Goal: Task Accomplishment & Management: Use online tool/utility

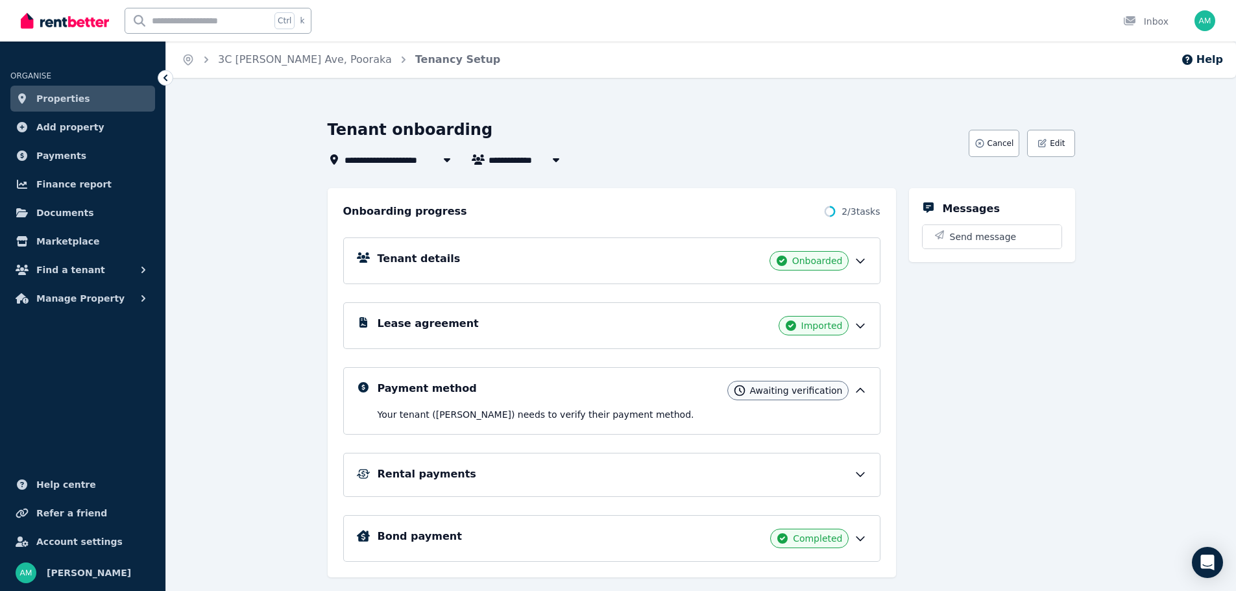
scroll to position [30, 0]
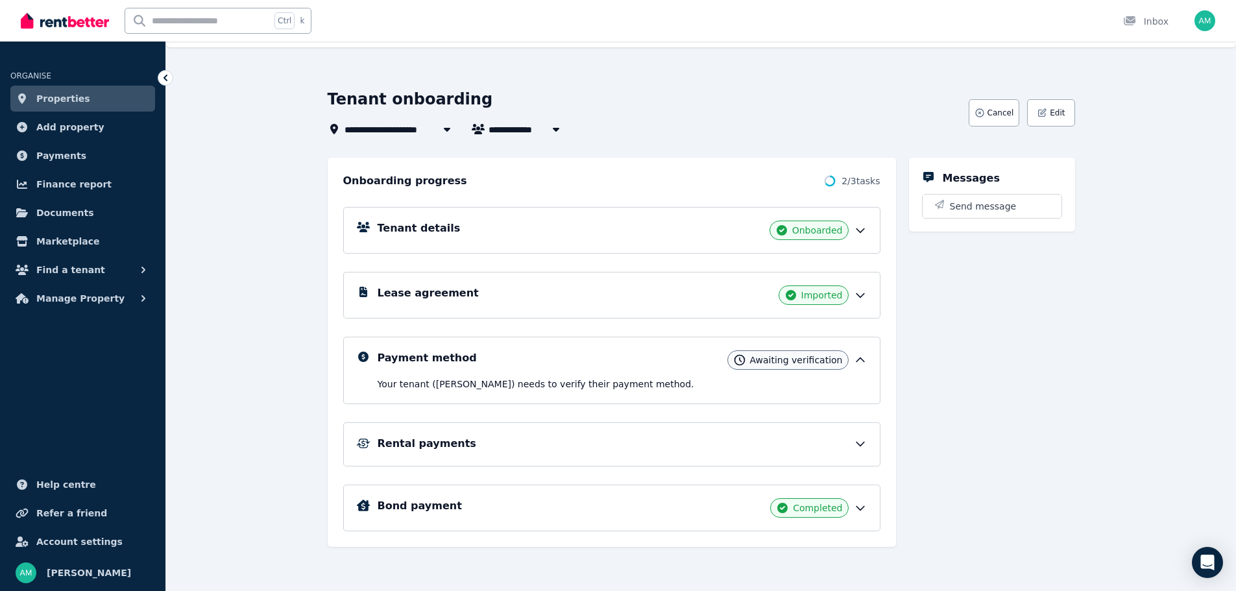
click at [862, 359] on icon at bounding box center [860, 360] width 8 height 4
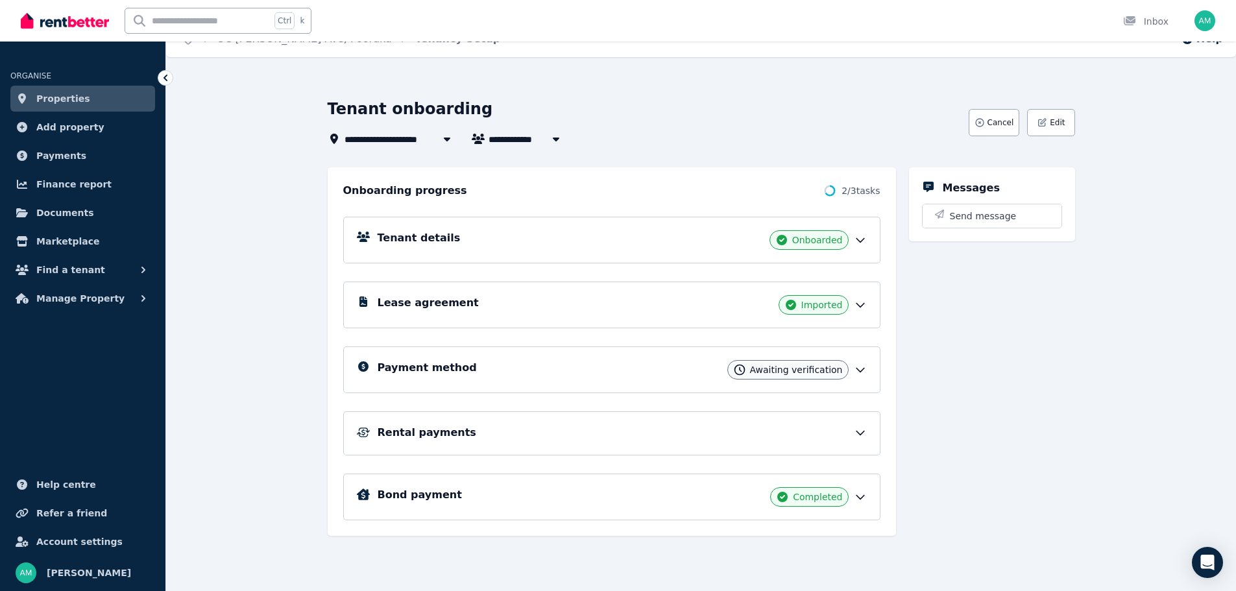
click at [864, 372] on icon at bounding box center [860, 369] width 13 height 13
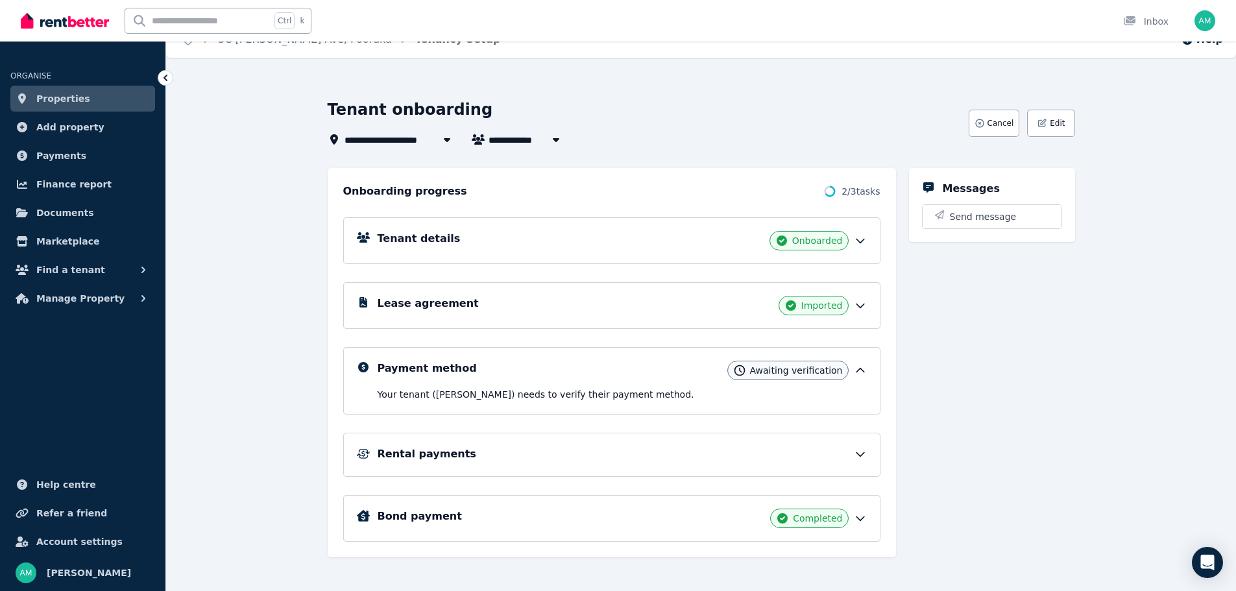
scroll to position [30, 0]
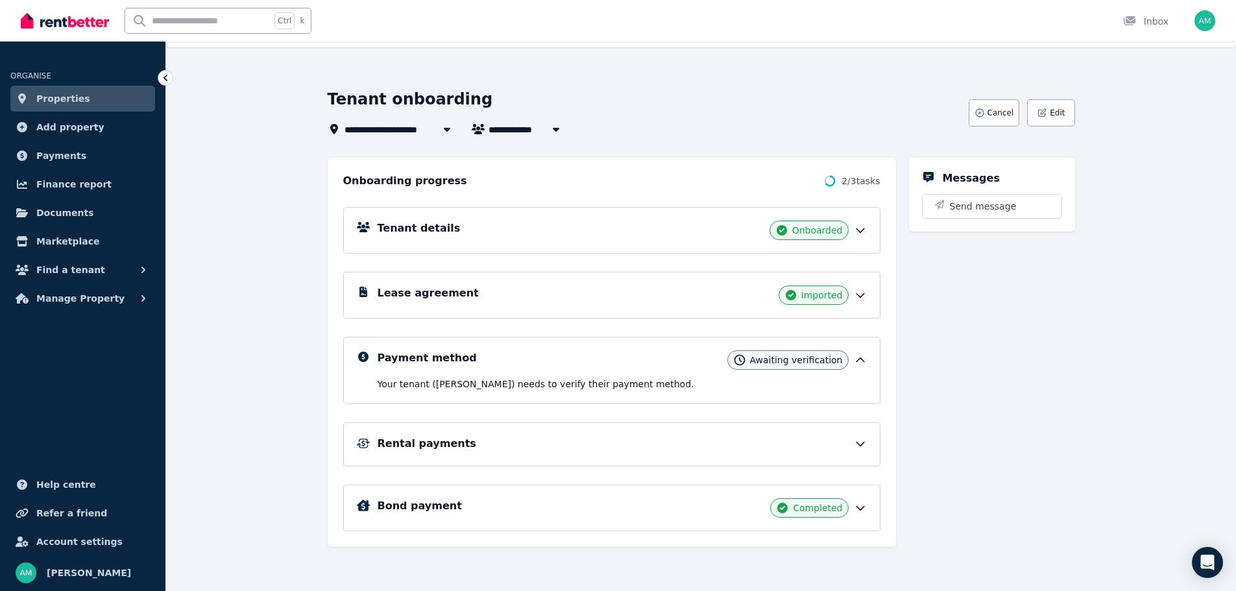
click at [80, 101] on link "Properties" at bounding box center [82, 99] width 145 height 26
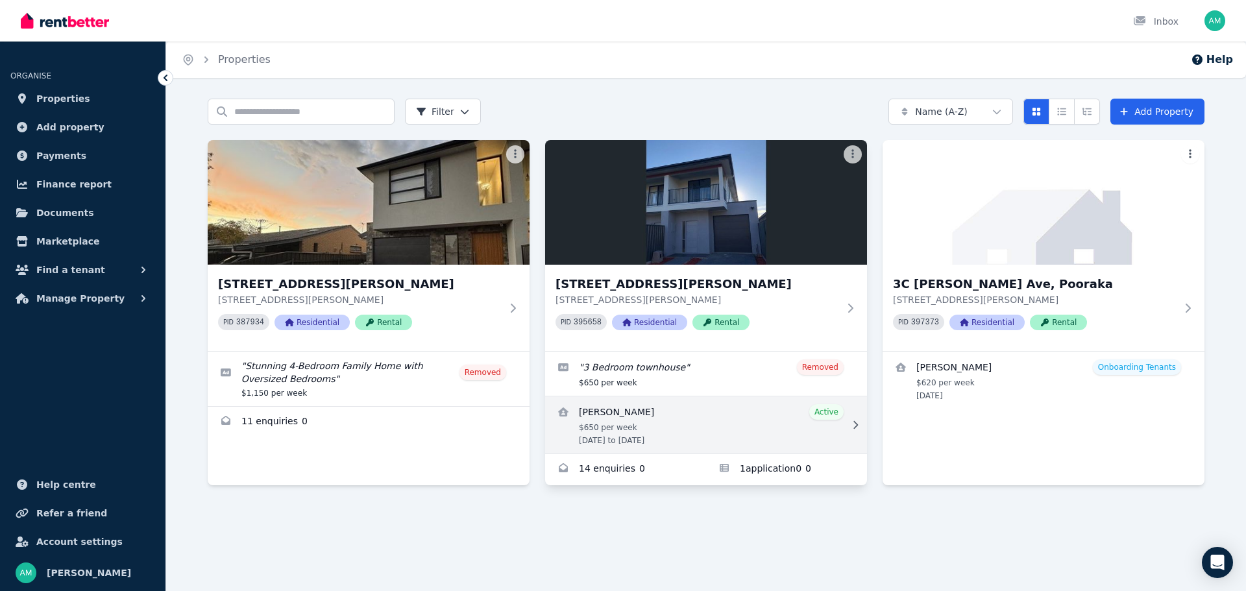
click at [738, 424] on link "View details for Naemat Ahmadi" at bounding box center [706, 424] width 322 height 57
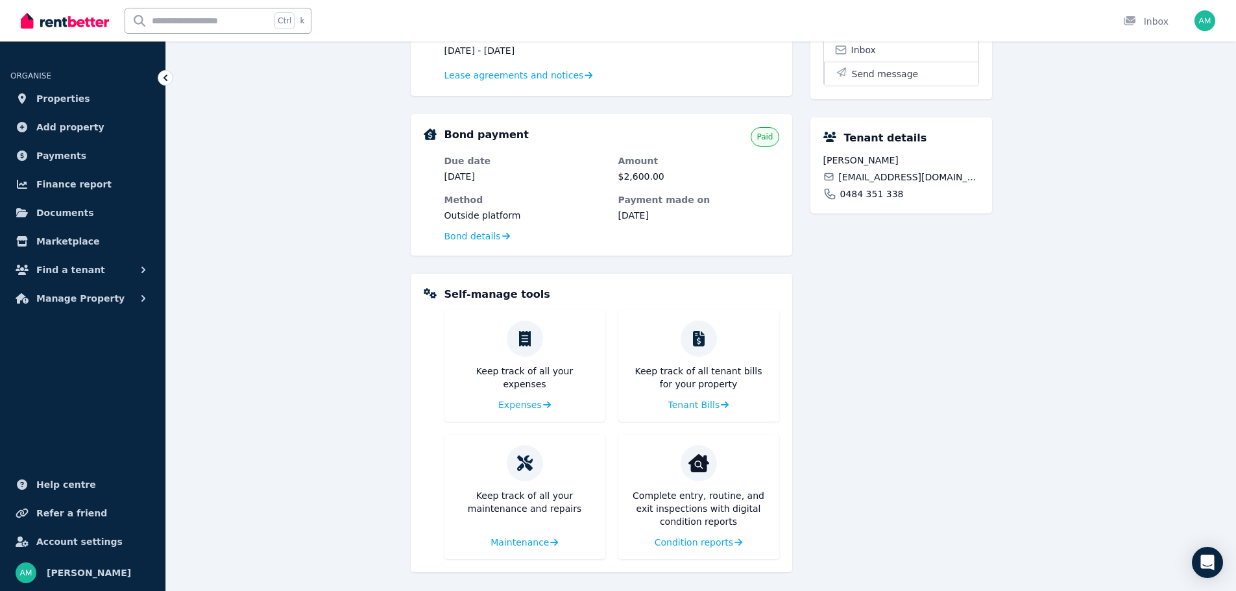
scroll to position [344, 0]
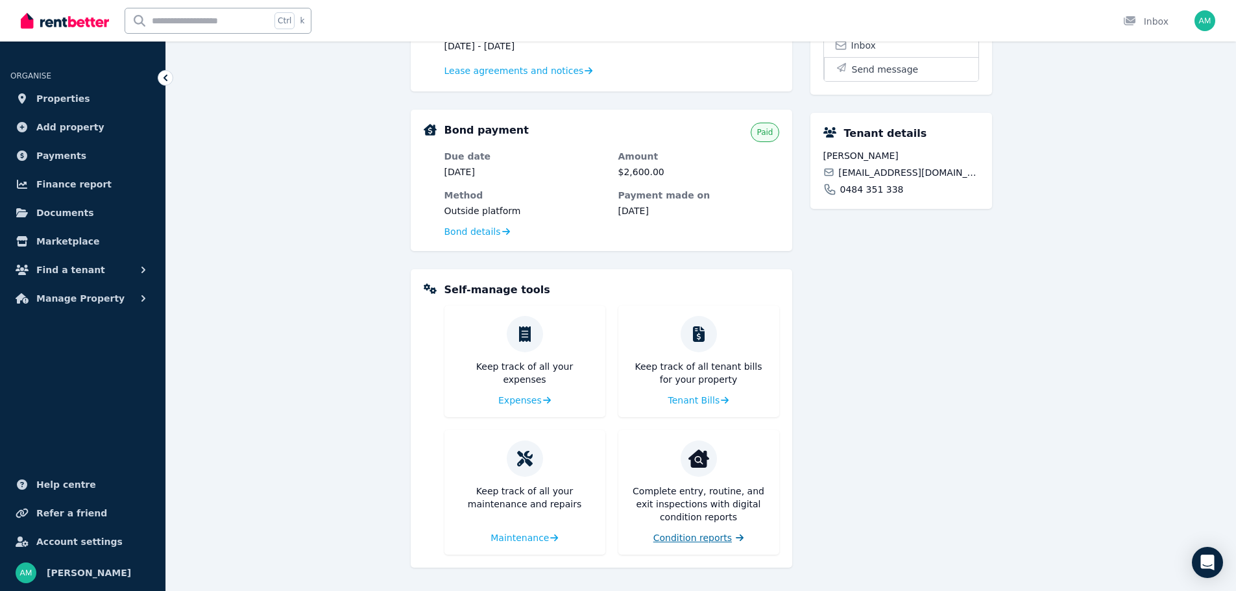
click at [689, 538] on span "Condition reports" at bounding box center [692, 537] width 78 height 13
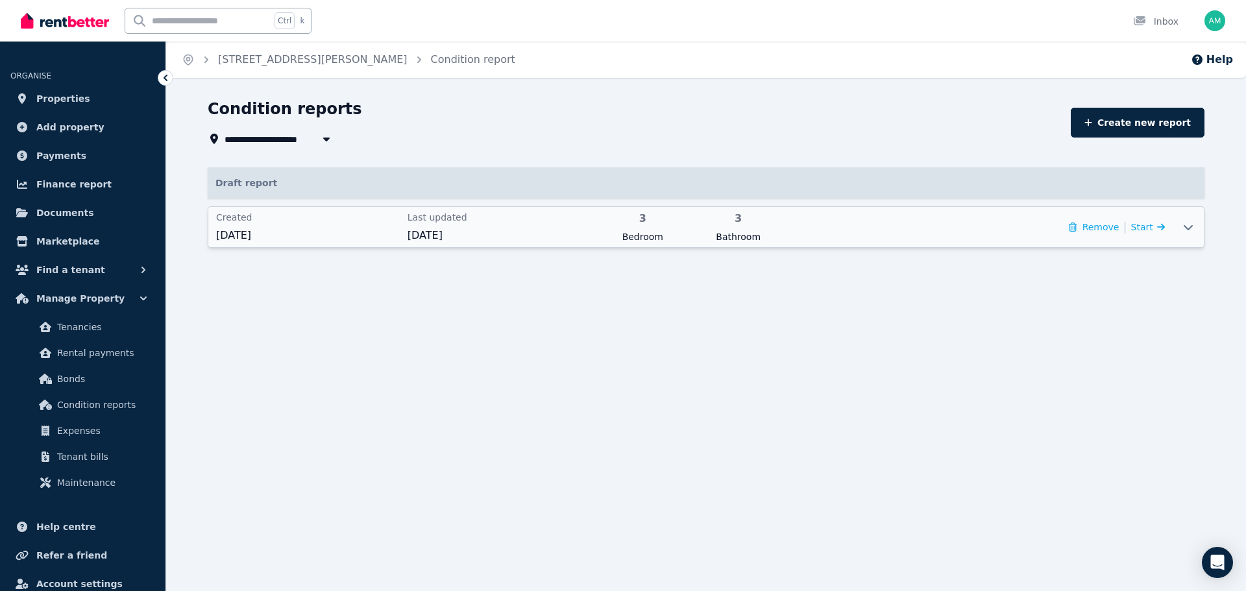
click at [1190, 228] on icon at bounding box center [1187, 227] width 9 height 5
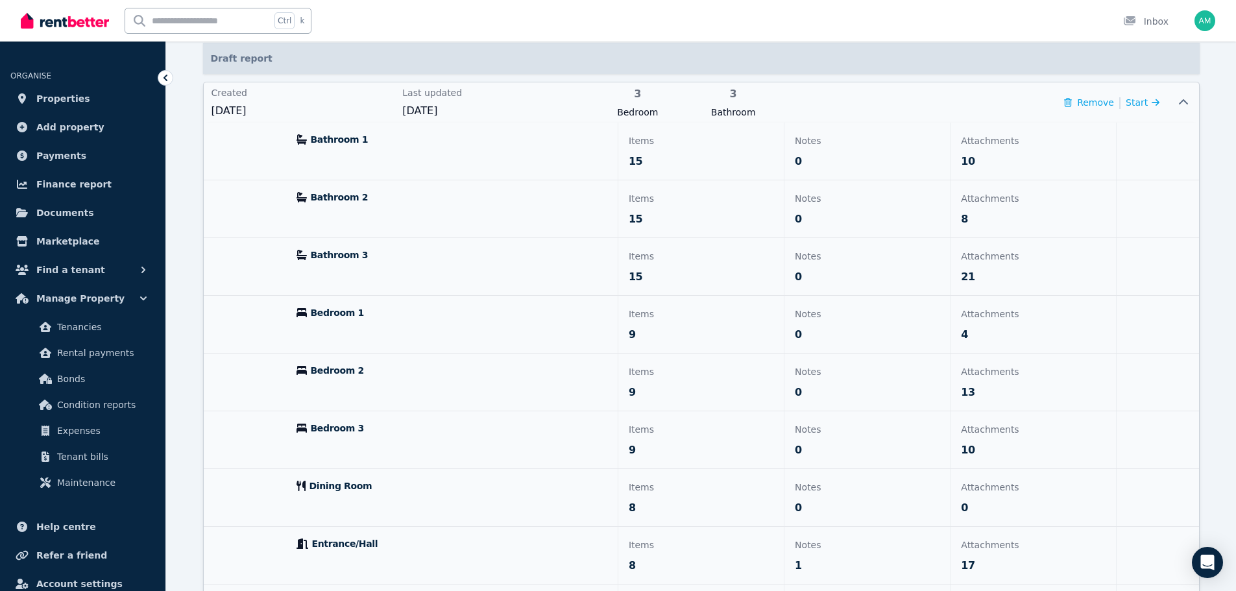
scroll to position [122, 0]
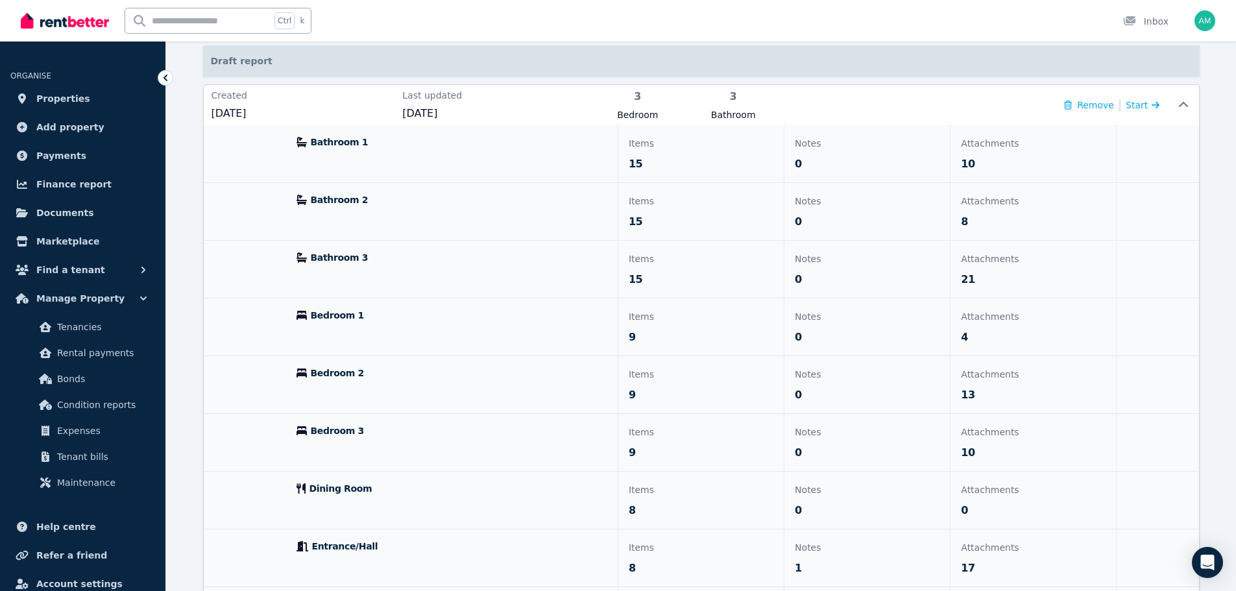
click at [699, 157] on p "15" at bounding box center [701, 164] width 145 height 16
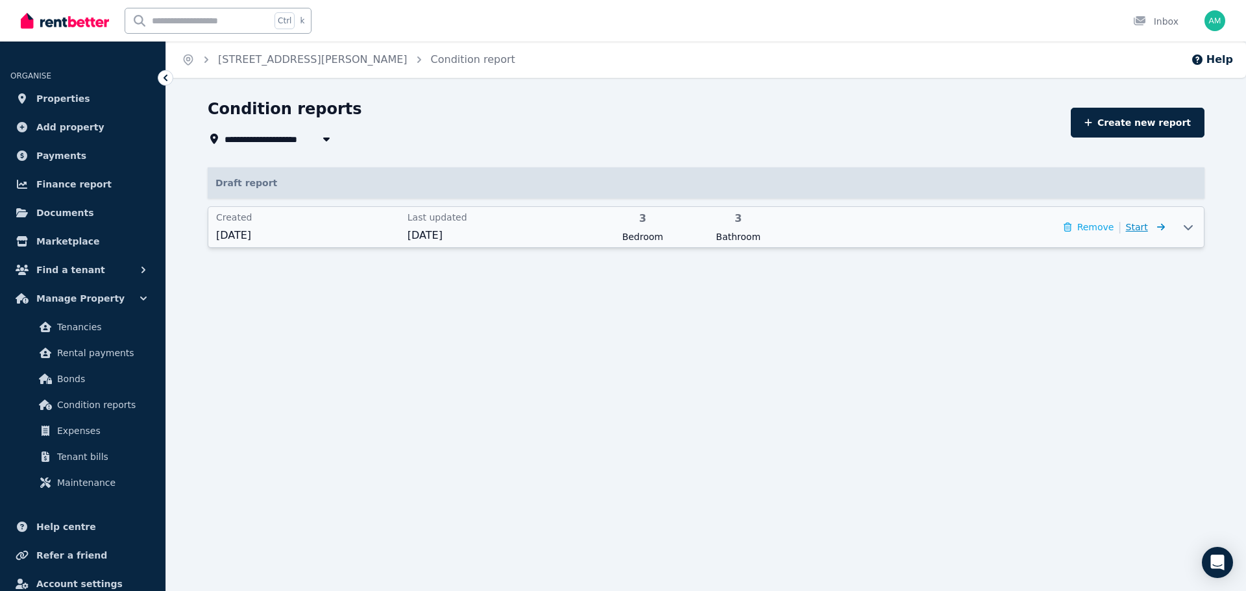
click at [1149, 230] on span "Start" at bounding box center [1145, 227] width 39 height 16
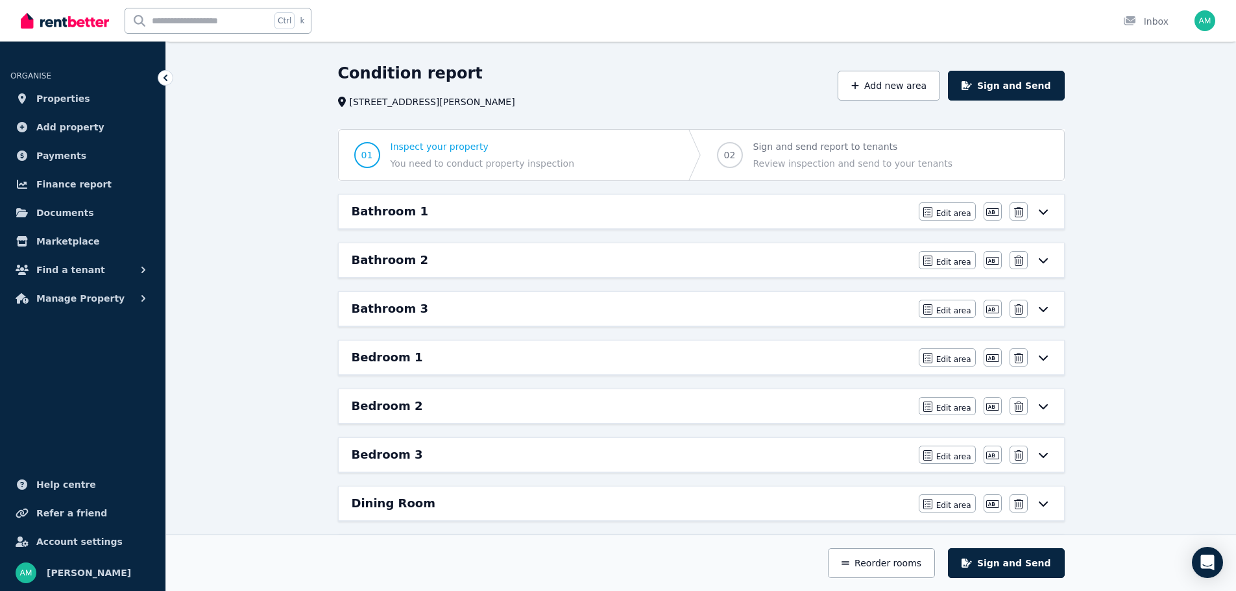
scroll to position [65, 0]
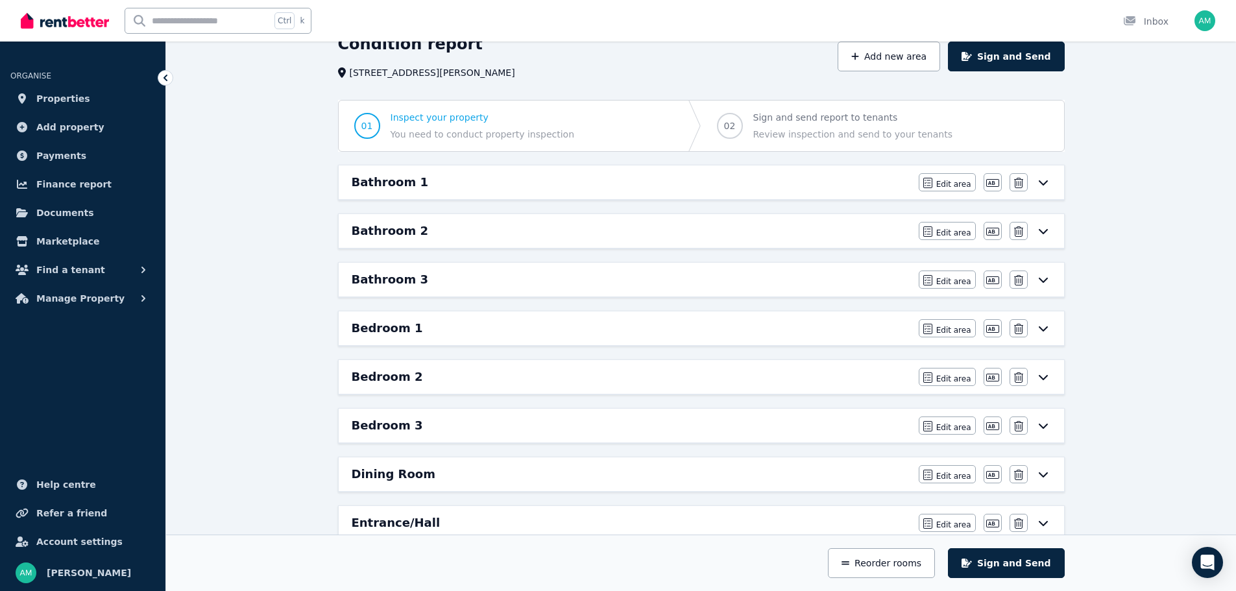
click at [1045, 180] on icon at bounding box center [1043, 182] width 16 height 10
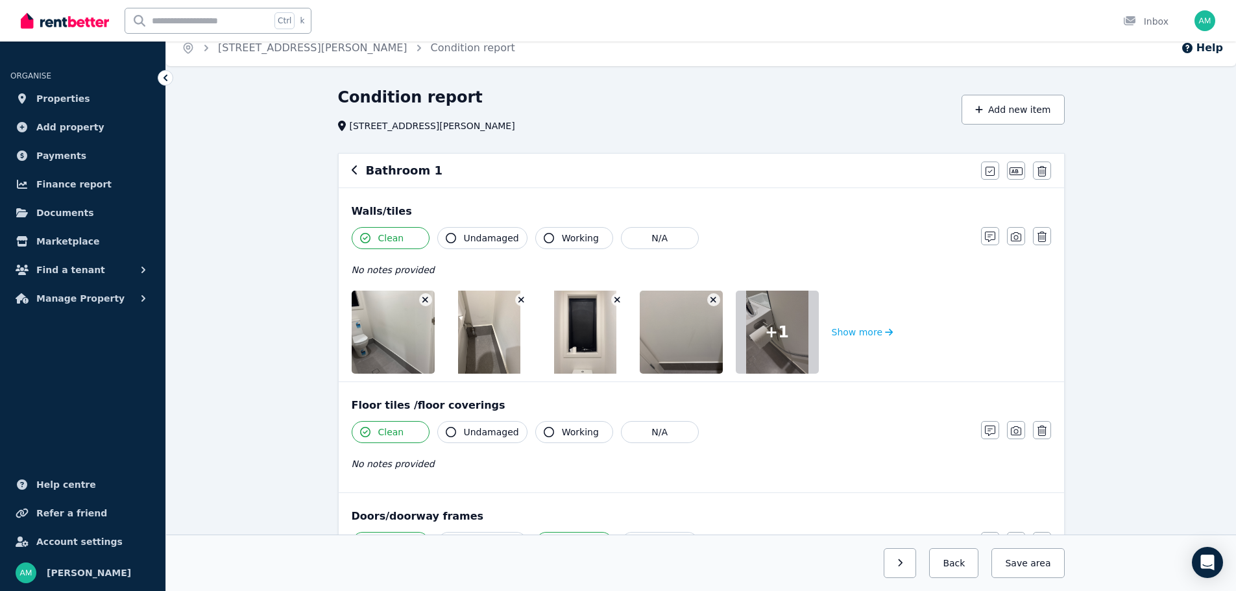
scroll to position [0, 0]
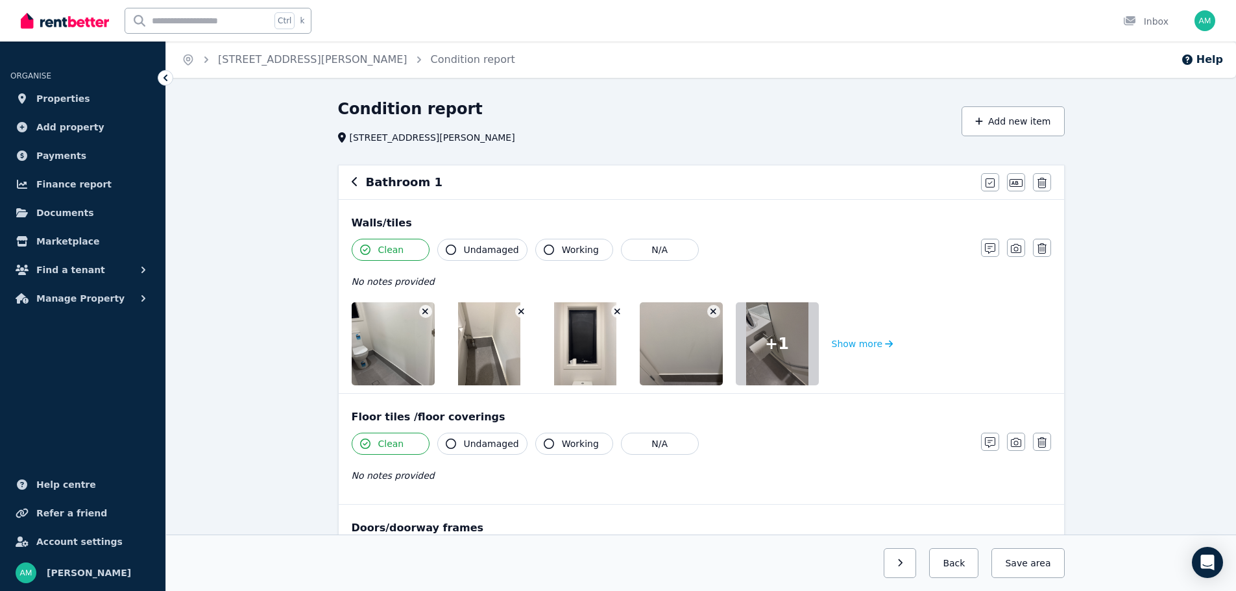
click at [356, 180] on icon "button" at bounding box center [355, 181] width 6 height 10
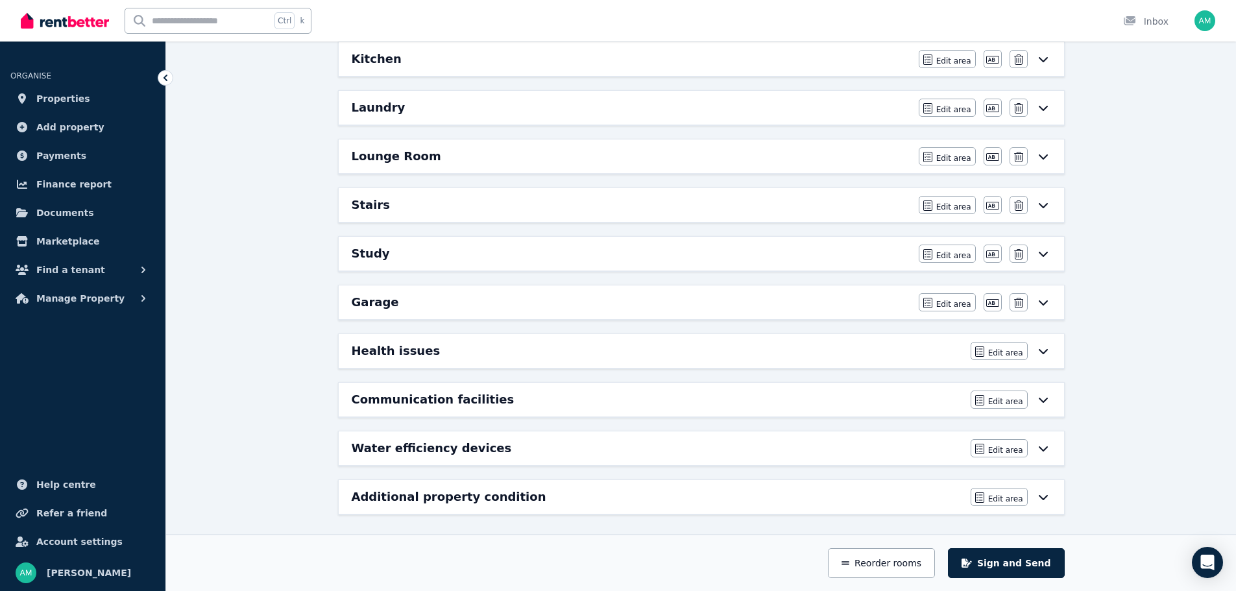
scroll to position [581, 0]
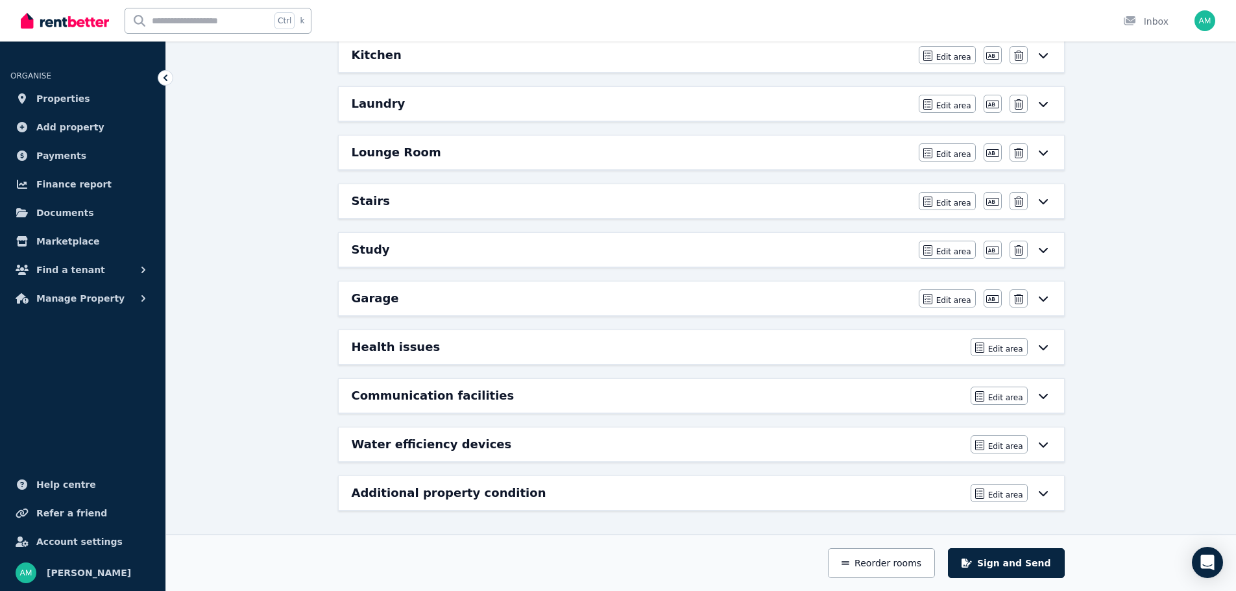
click at [385, 298] on h6 "Garage" at bounding box center [375, 298] width 47 height 18
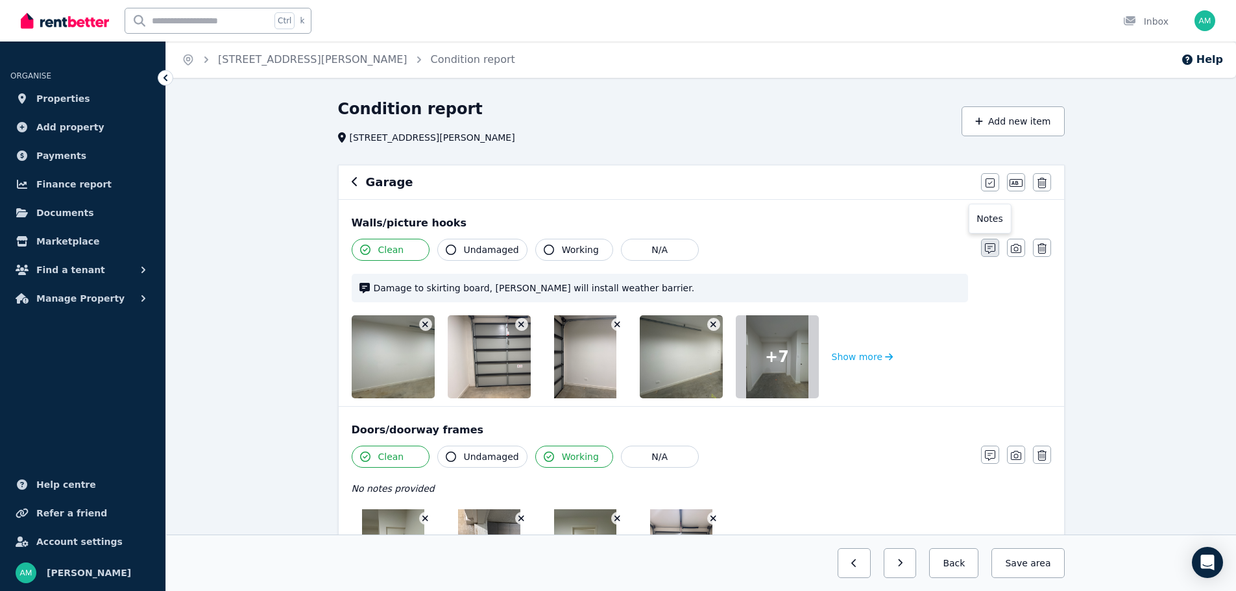
click at [989, 248] on icon "button" at bounding box center [990, 248] width 10 height 10
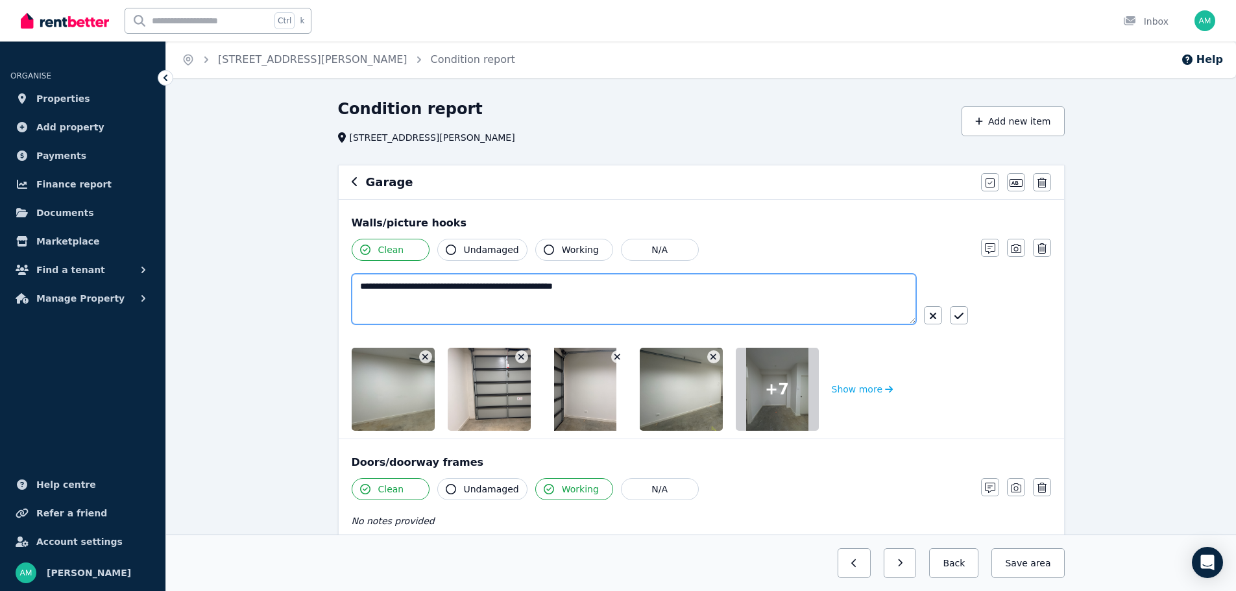
drag, startPoint x: 468, startPoint y: 287, endPoint x: 522, endPoint y: 287, distance: 53.9
click at [522, 287] on textarea "**********" at bounding box center [634, 299] width 564 height 51
type textarea "**********"
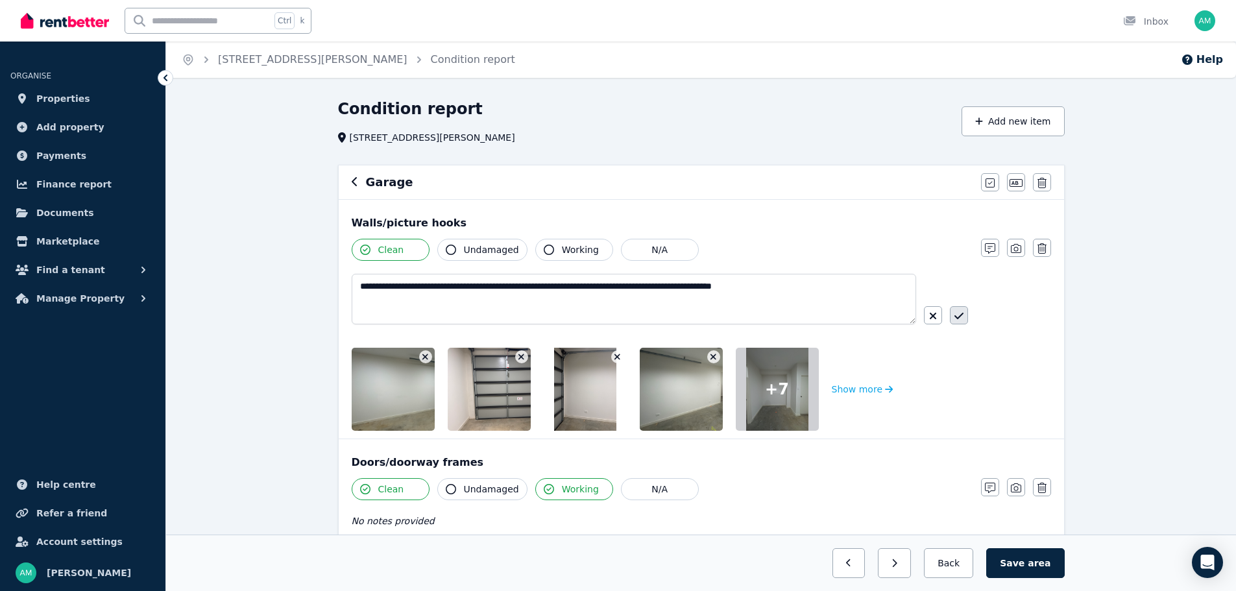
click at [967, 319] on button "button" at bounding box center [959, 315] width 18 height 18
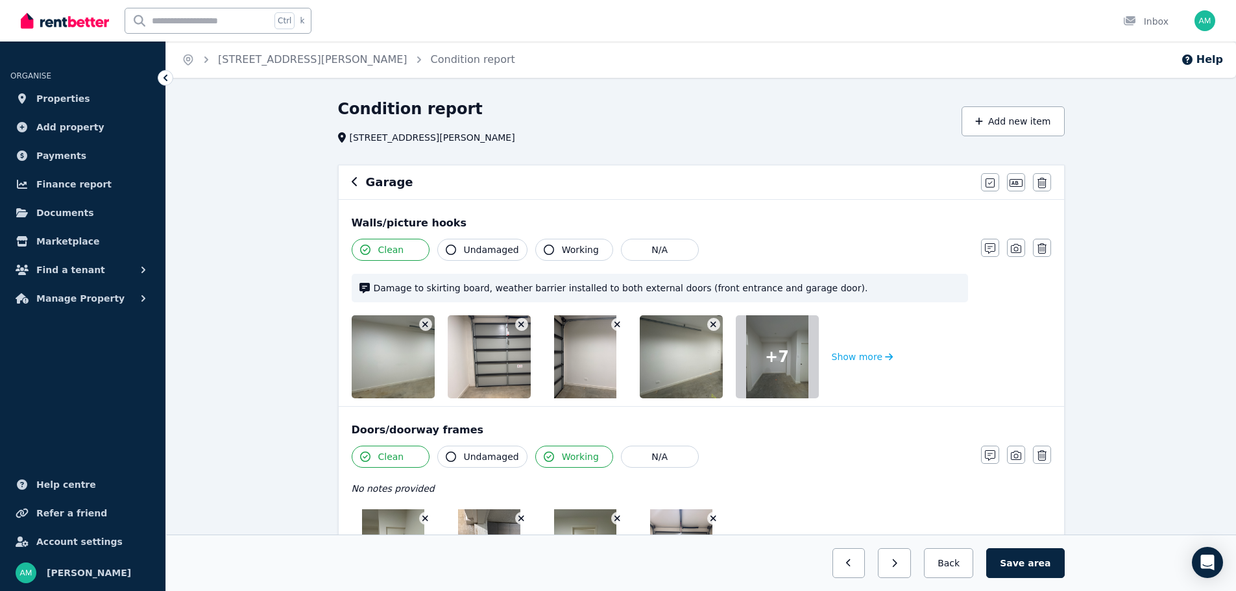
click at [261, 320] on div "Condition report 3B [PERSON_NAME], Pooraka Add new item Garage Mark all items a…" at bounding box center [701, 597] width 1070 height 997
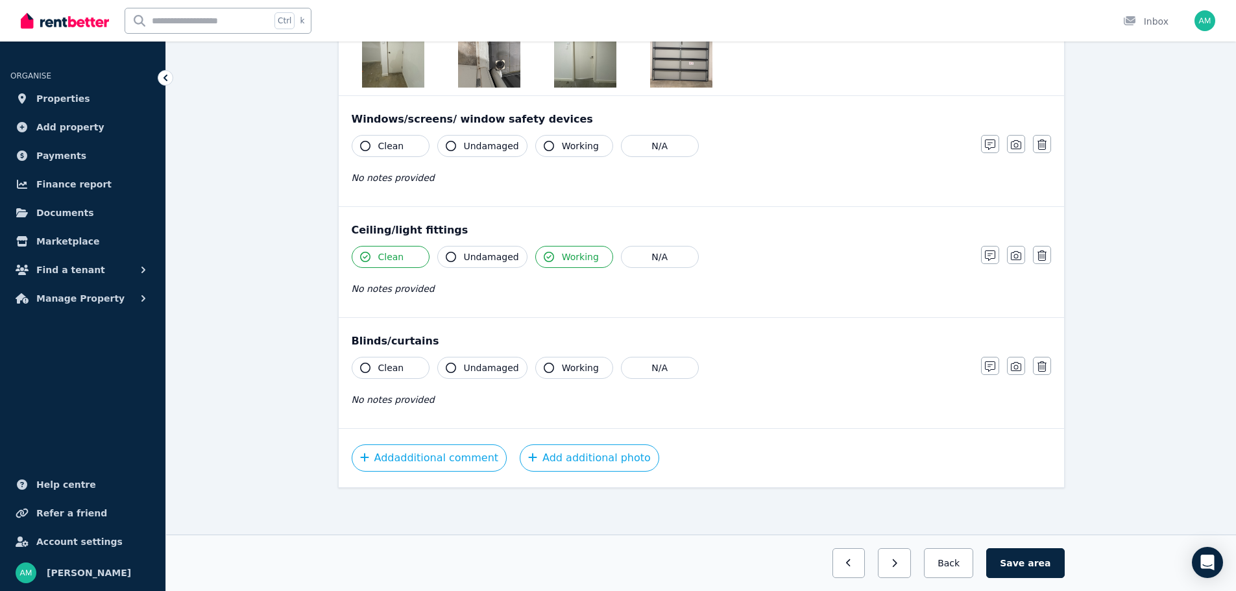
scroll to position [51, 0]
